Goal: Find contact information: Find contact information

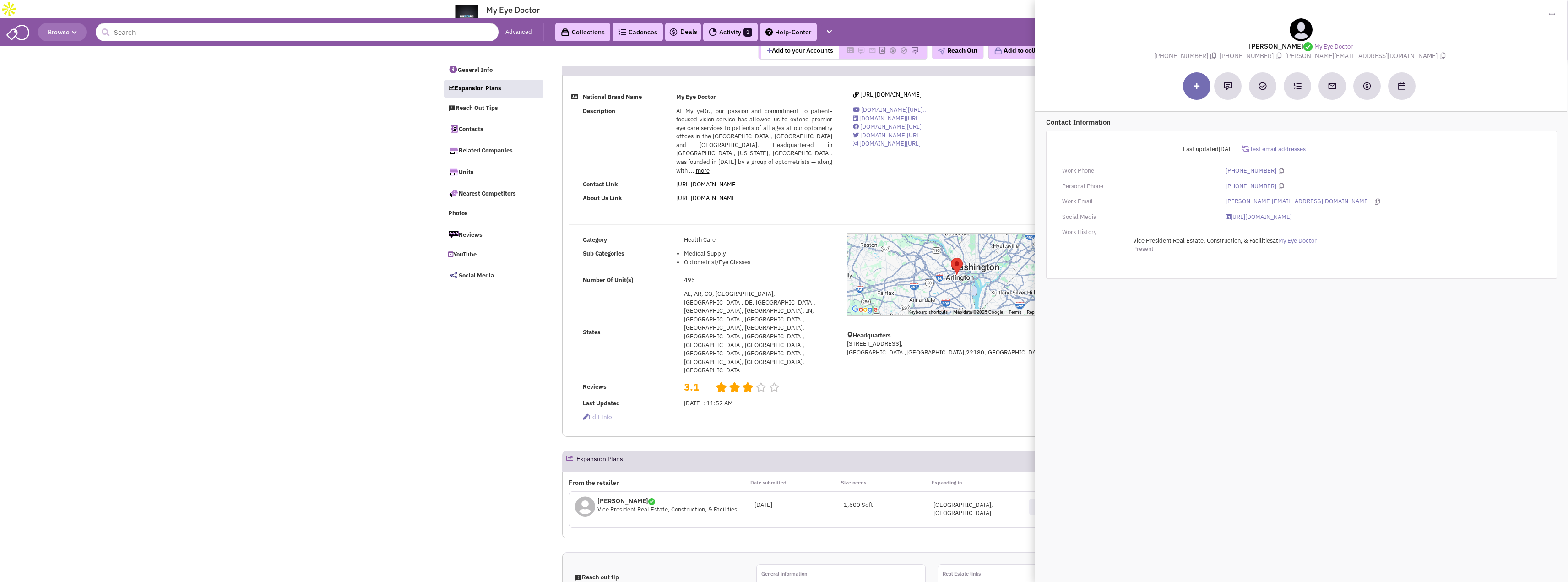
select select
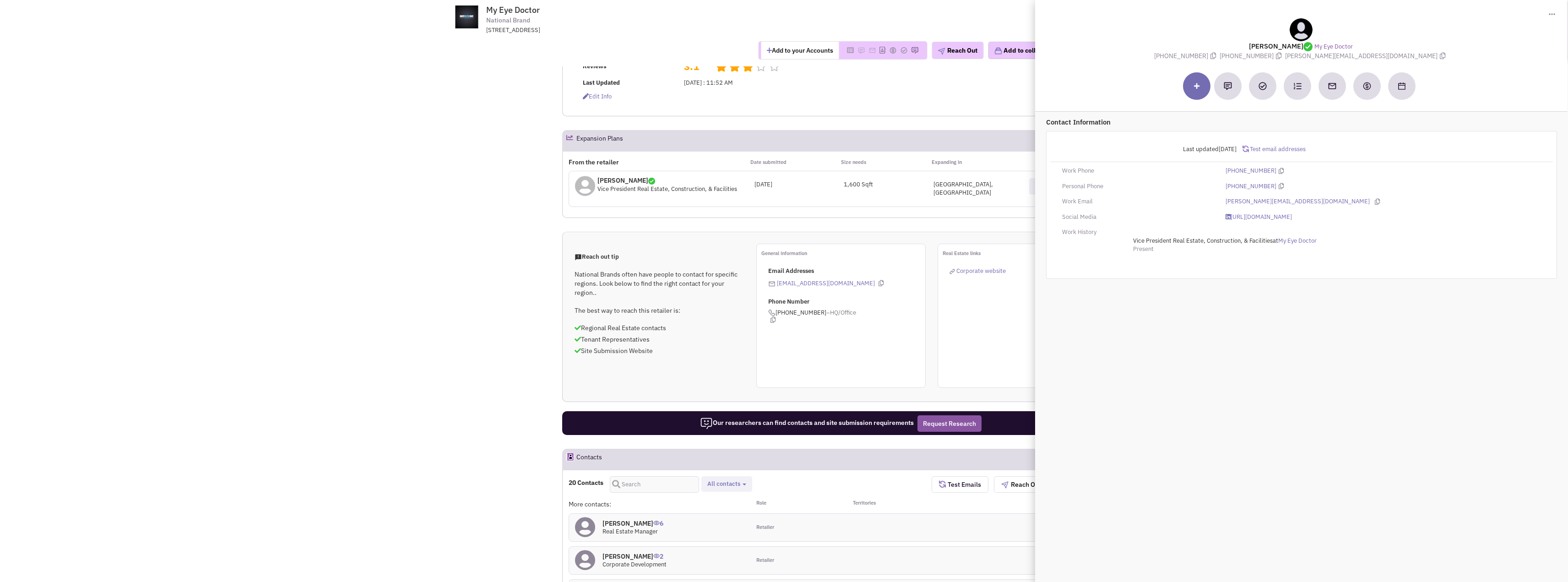
scroll to position [320, 0]
click at [1375, 200] on icon at bounding box center [1377, 202] width 5 height 6
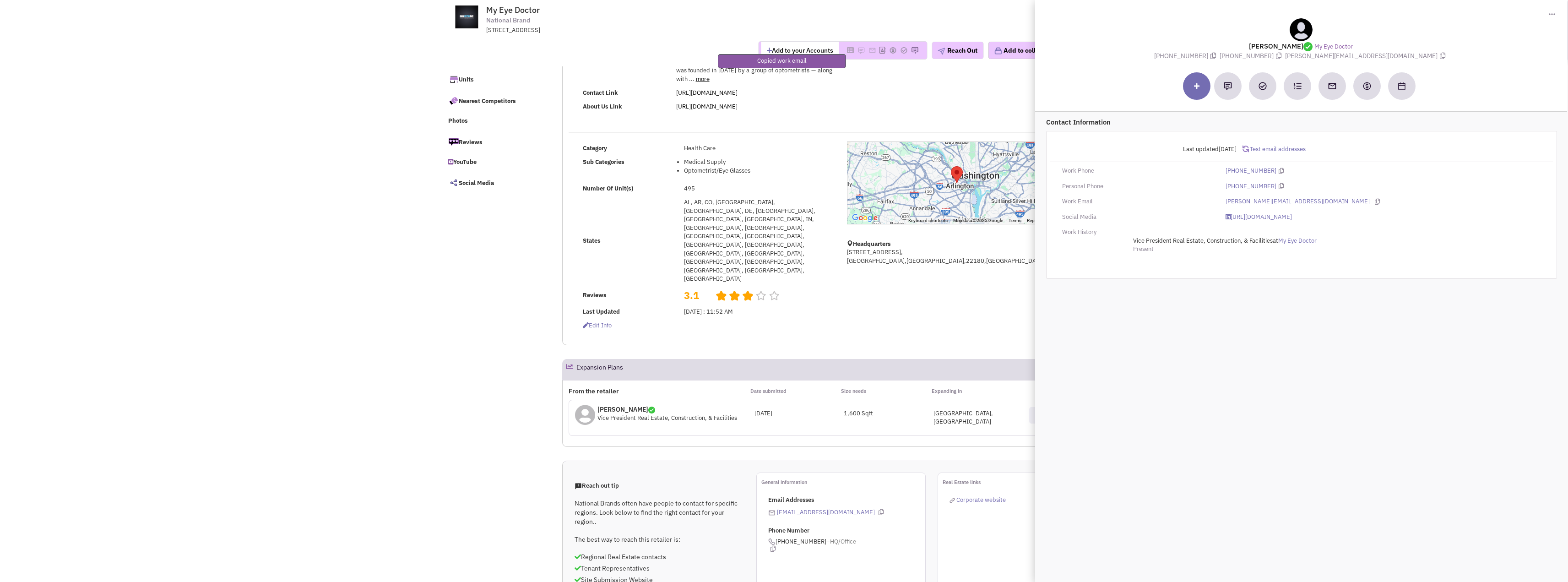
scroll to position [0, 0]
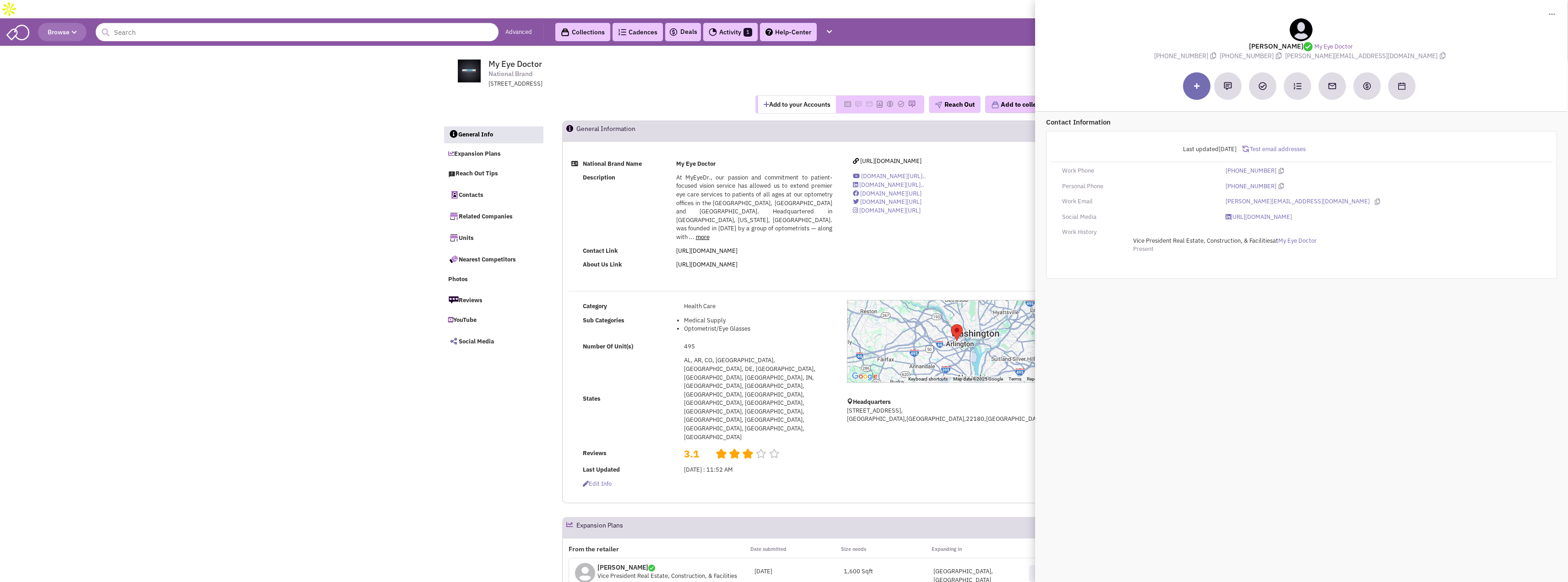
click at [1001, 225] on div "National Brand Name My Eye Doctor Description At MyEyeDr., our passion and comm…" at bounding box center [841, 217] width 556 height 121
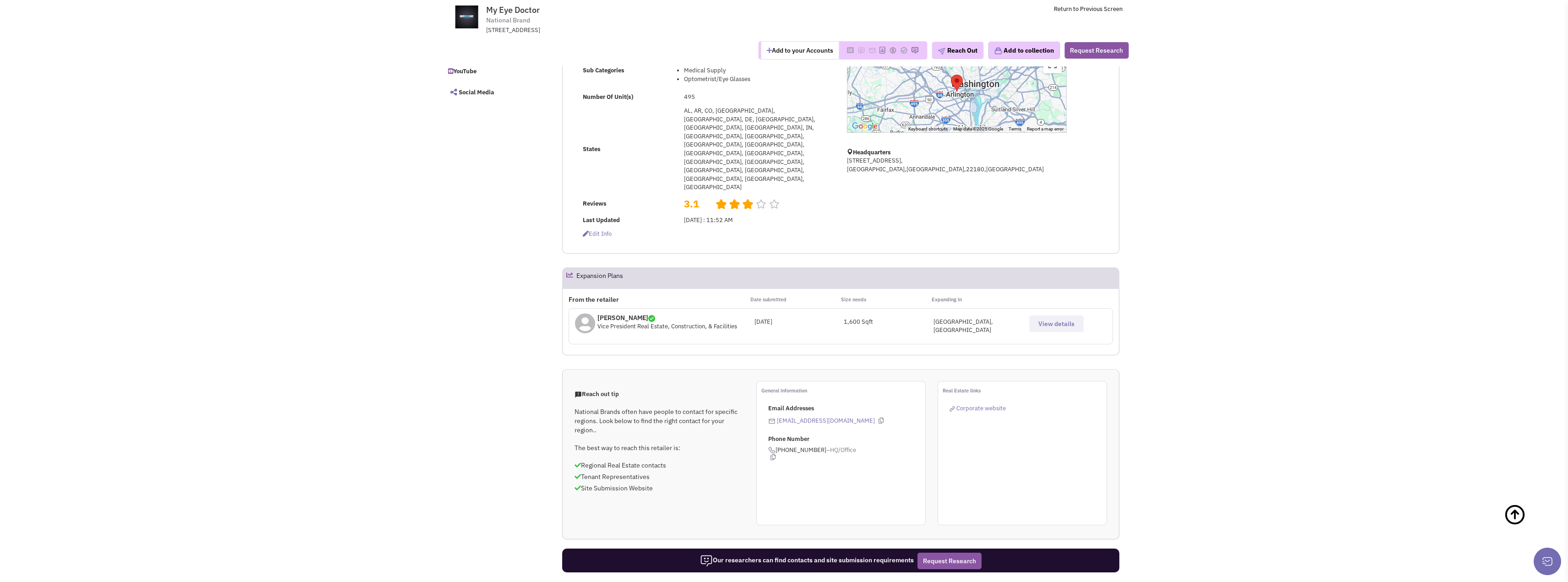
scroll to position [366, 0]
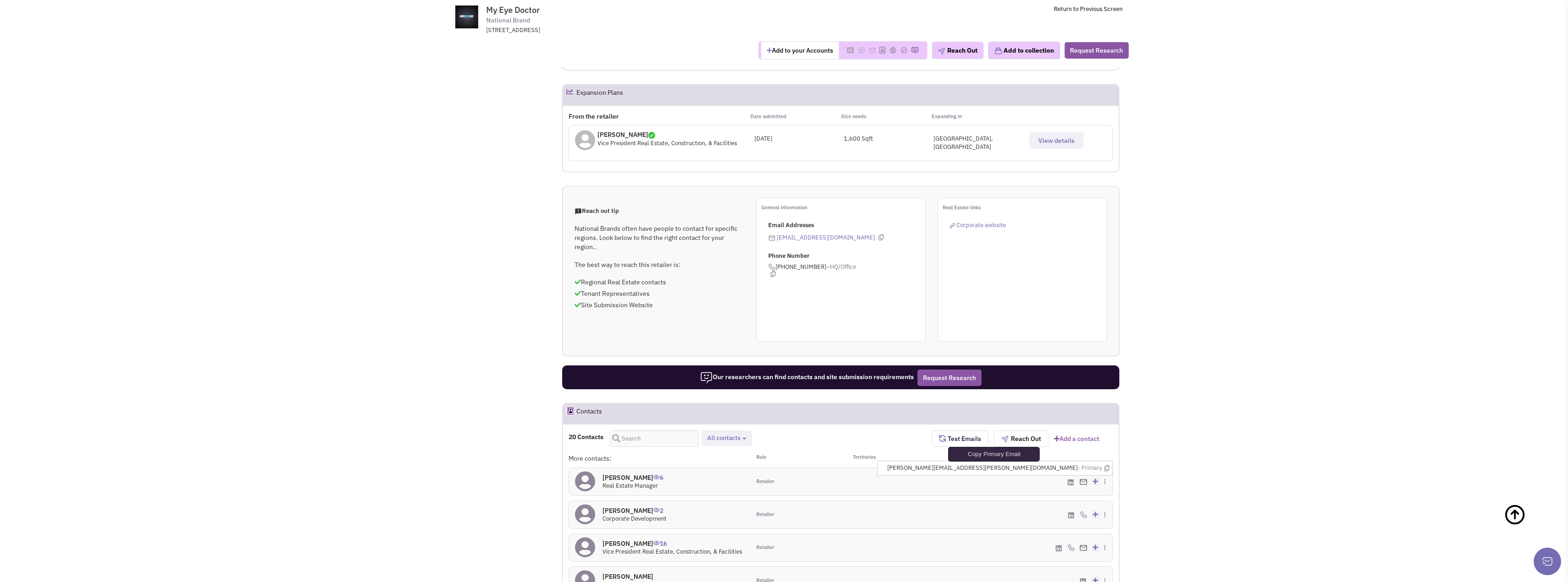
click at [1105, 465] on icon at bounding box center [1107, 468] width 5 height 6
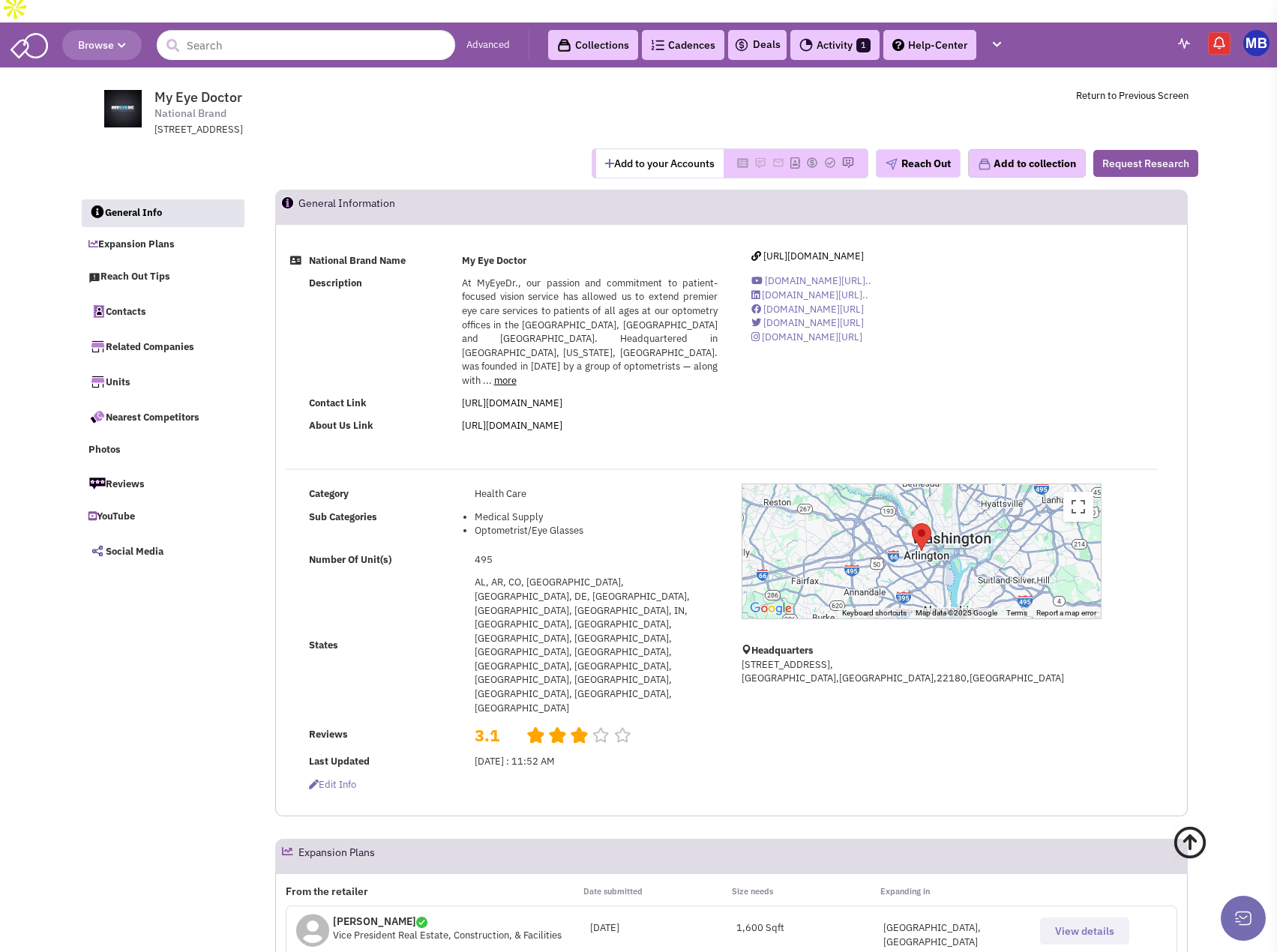
scroll to position [0, 0]
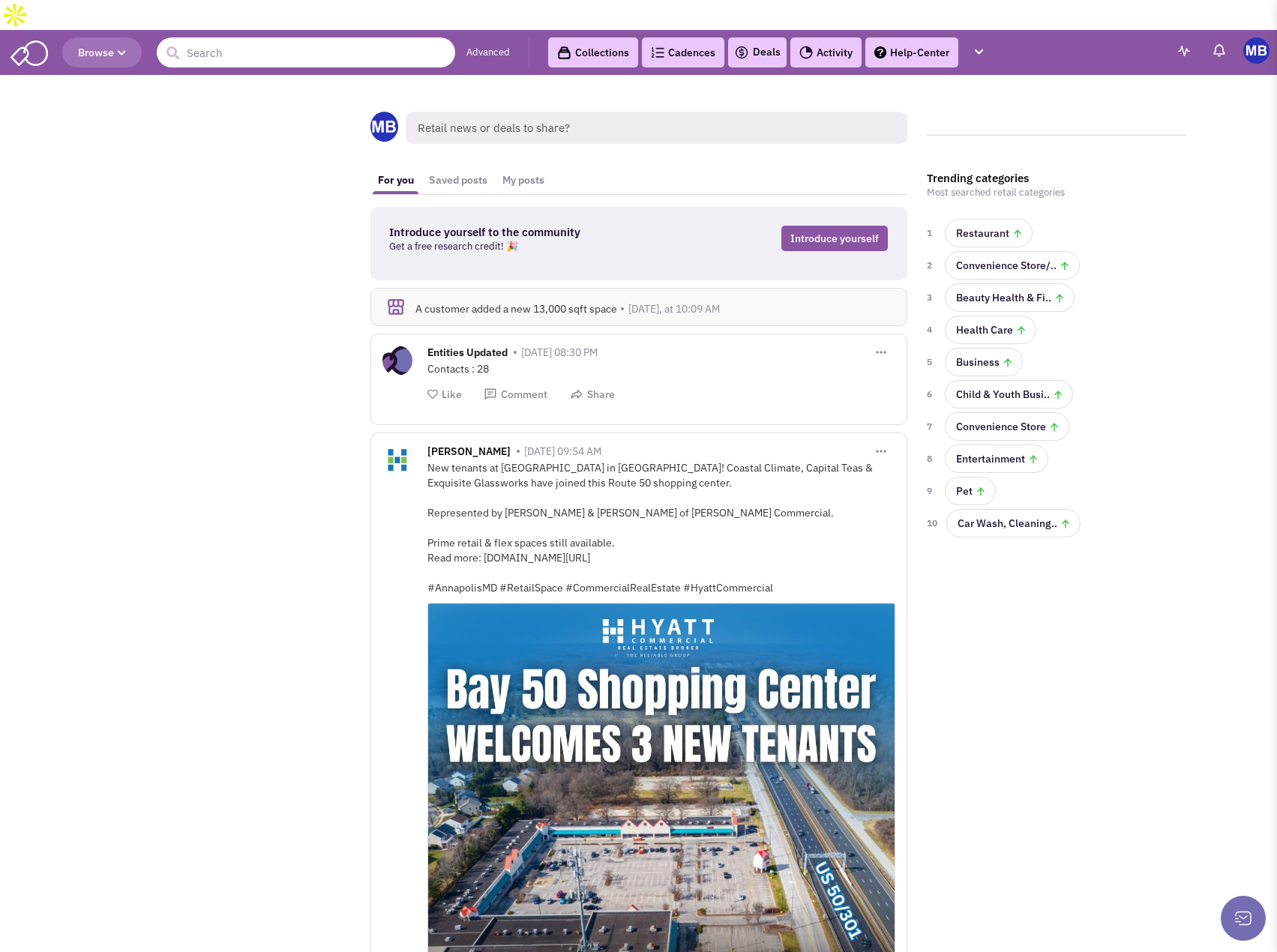
click at [313, 38] on input "text" at bounding box center [305, 53] width 298 height 30
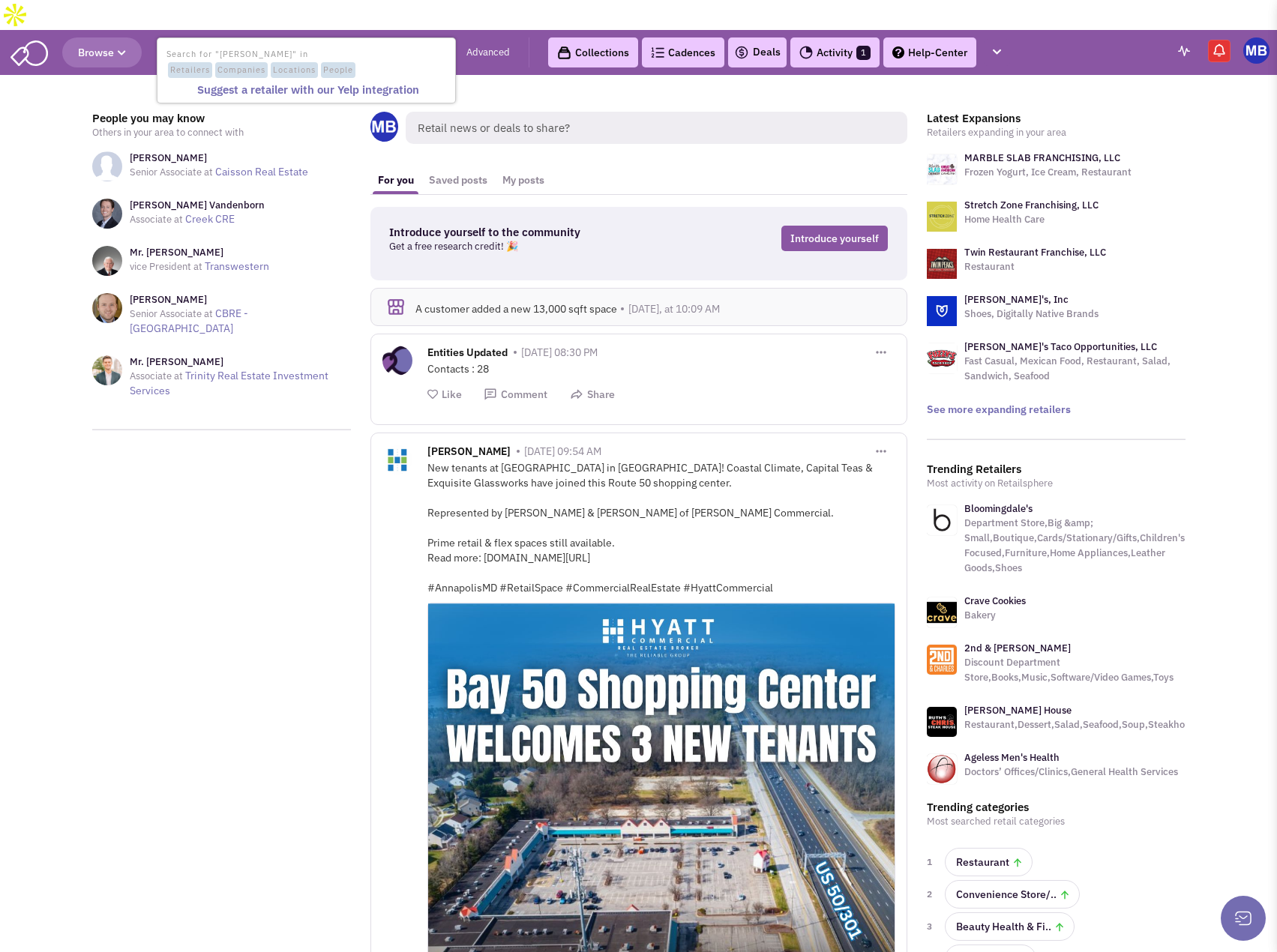
type input "[PERSON_NAME]"
drag, startPoint x: 275, startPoint y: 20, endPoint x: -6, endPoint y: 4, distance: 281.5
